Goal: Task Accomplishment & Management: Manage account settings

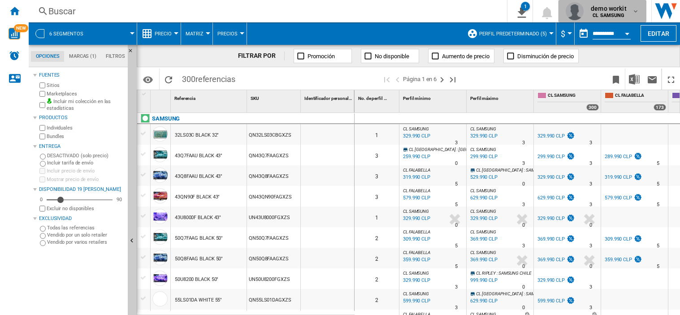
click at [607, 14] on b "CL SAMSUNG" at bounding box center [608, 16] width 32 height 6
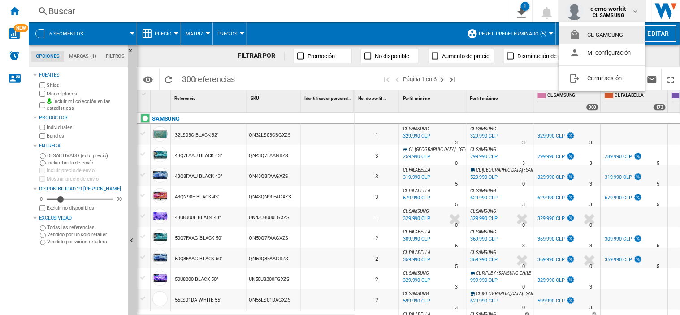
click at [168, 79] on md-backdrop at bounding box center [340, 157] width 680 height 315
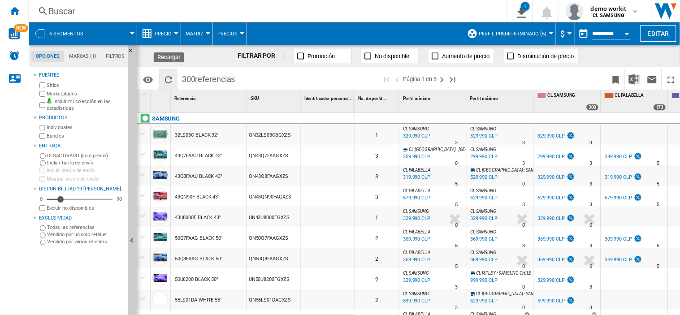
click at [169, 79] on ng-md-icon "Recargar" at bounding box center [168, 79] width 11 height 11
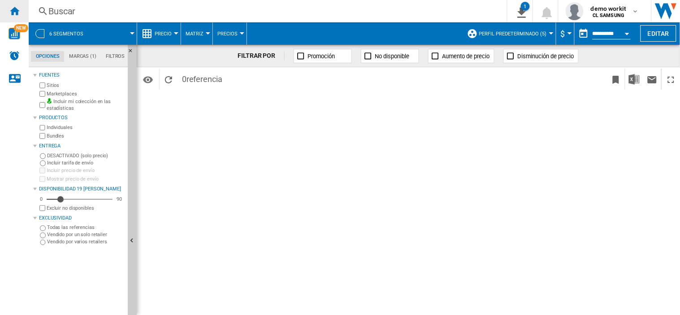
click at [10, 10] on ng-md-icon "Inicio" at bounding box center [14, 10] width 11 height 11
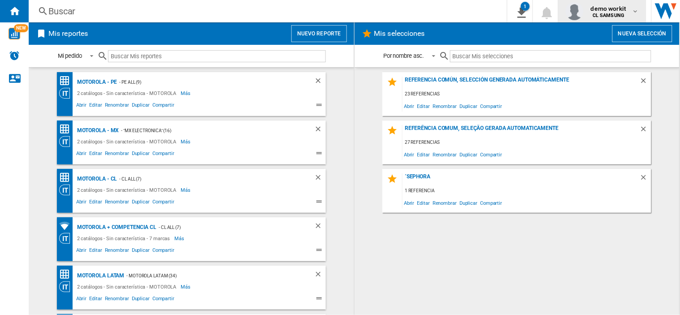
click at [612, 15] on b "CL SAMSUNG" at bounding box center [608, 16] width 32 height 6
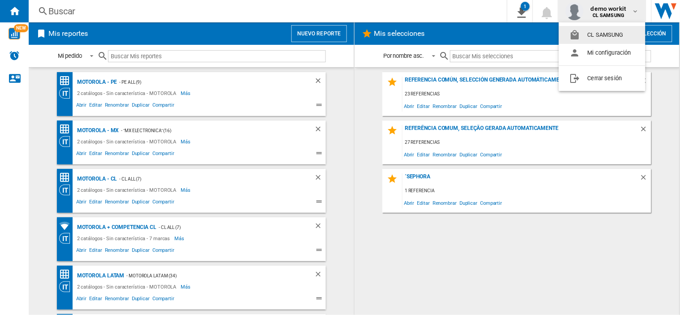
click at [613, 32] on button "CL SAMSUNG" at bounding box center [602, 35] width 86 height 18
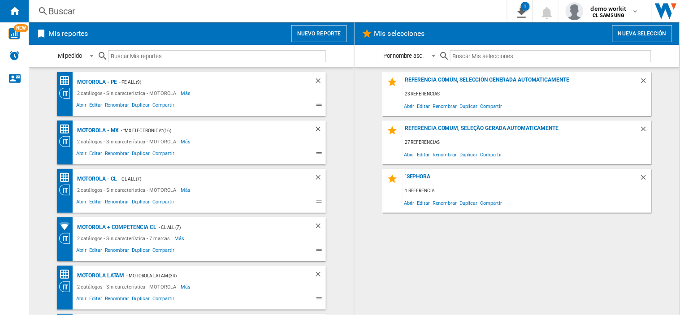
click at [282, 3] on div "Buscar Buscar 0 1 6 segmentos/Sin característica/SAMSUNG [Matriz de precios] Bo…" at bounding box center [354, 11] width 651 height 22
click at [602, 17] on b "MX WALMART" at bounding box center [609, 16] width 34 height 6
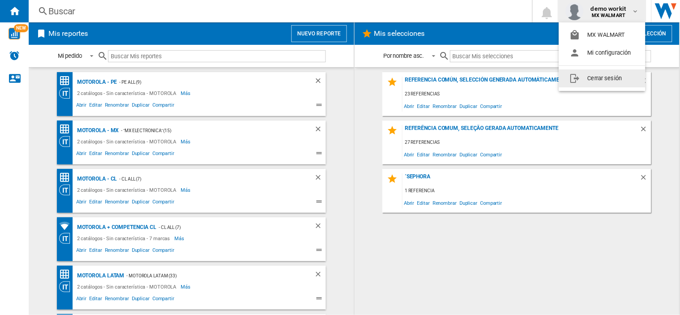
click at [601, 81] on button "Cerrar sesión" at bounding box center [602, 78] width 86 height 18
